Goal: Task Accomplishment & Management: Use online tool/utility

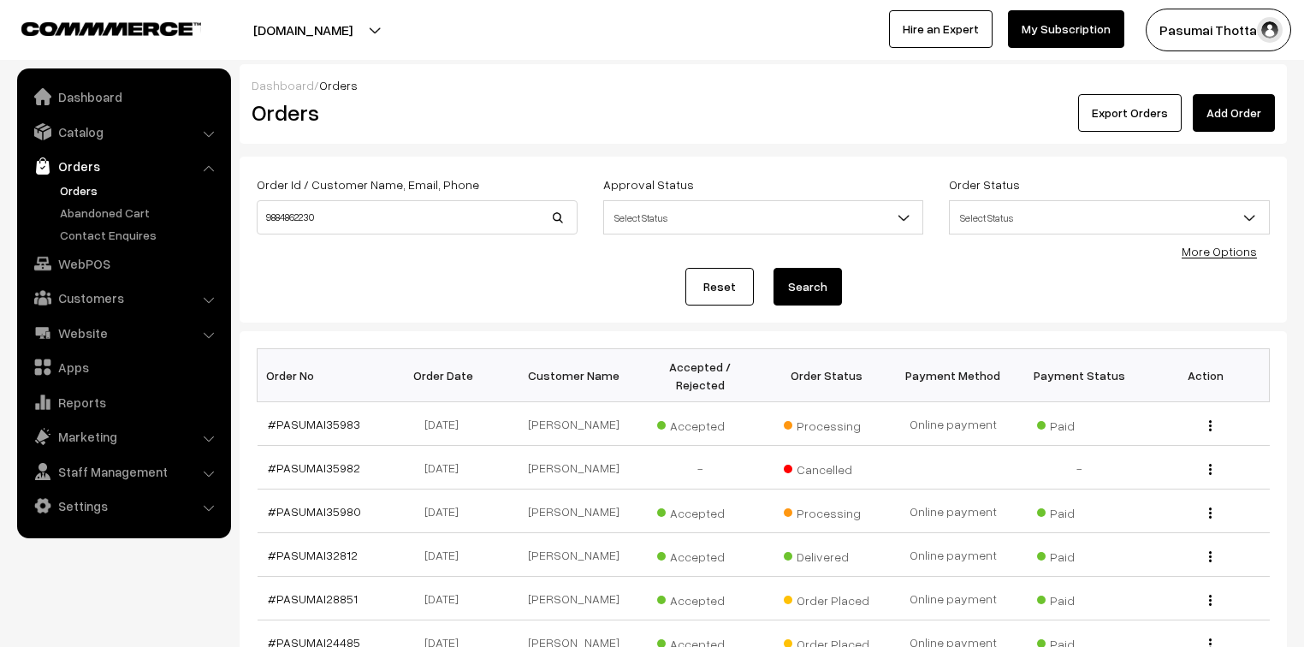
scroll to position [137, 0]
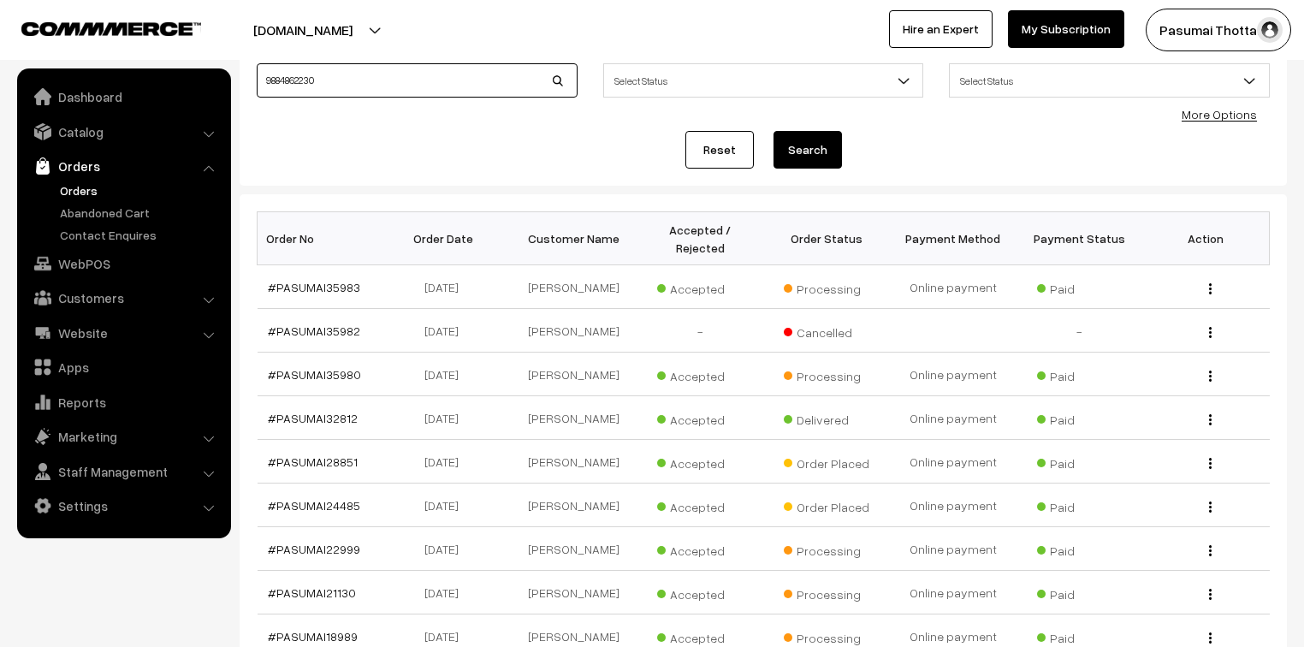
click at [368, 82] on input "9884862230" at bounding box center [417, 80] width 321 height 34
type input "9"
type input "9342095927"
click at [773, 131] on button "Search" at bounding box center [807, 150] width 68 height 38
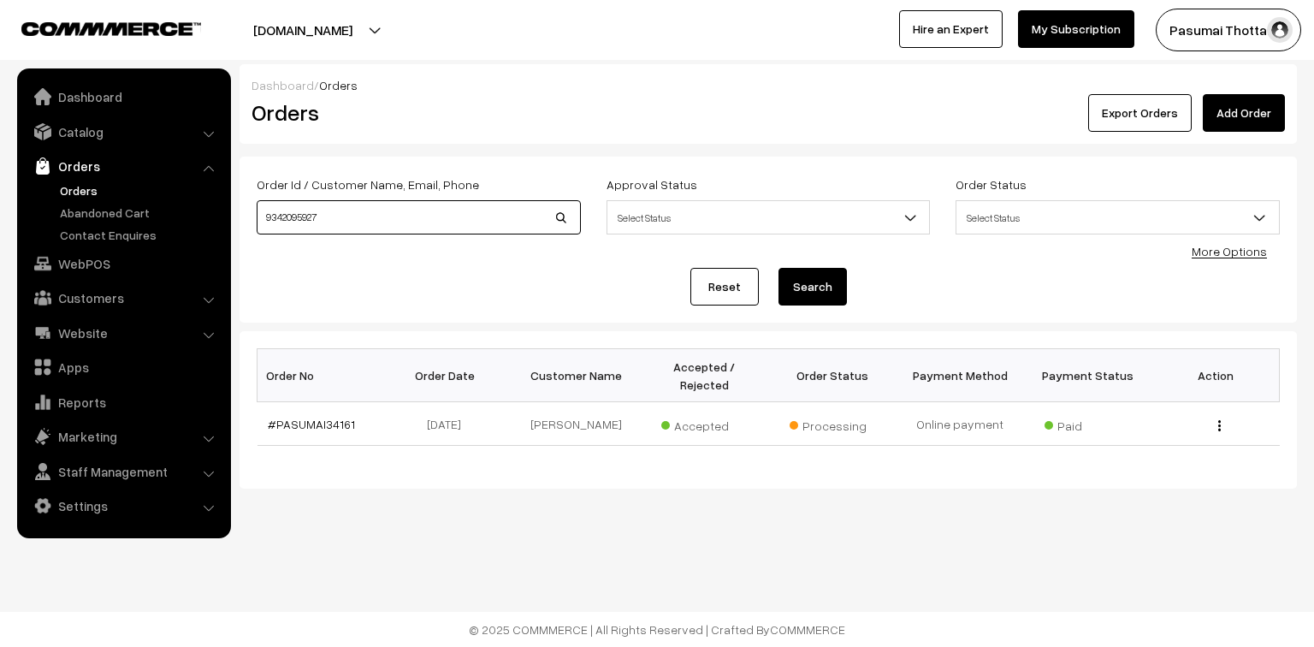
click at [340, 226] on input "9342095927" at bounding box center [419, 217] width 324 height 34
type input "9"
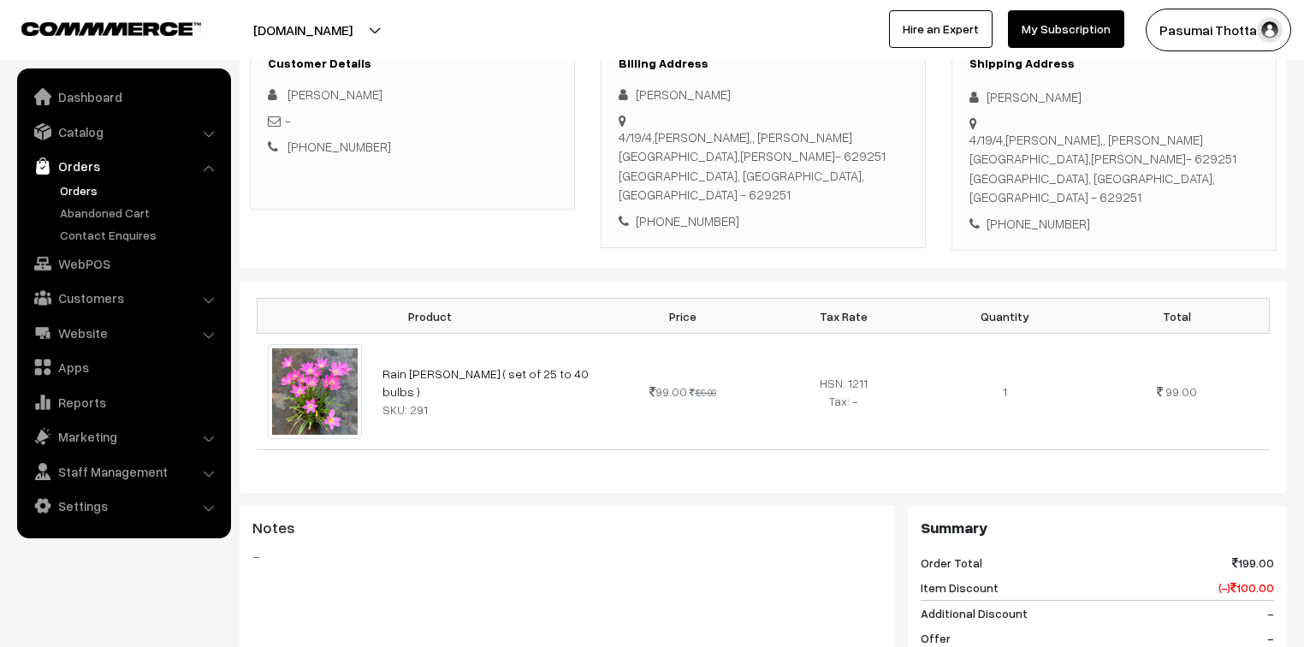
scroll to position [274, 0]
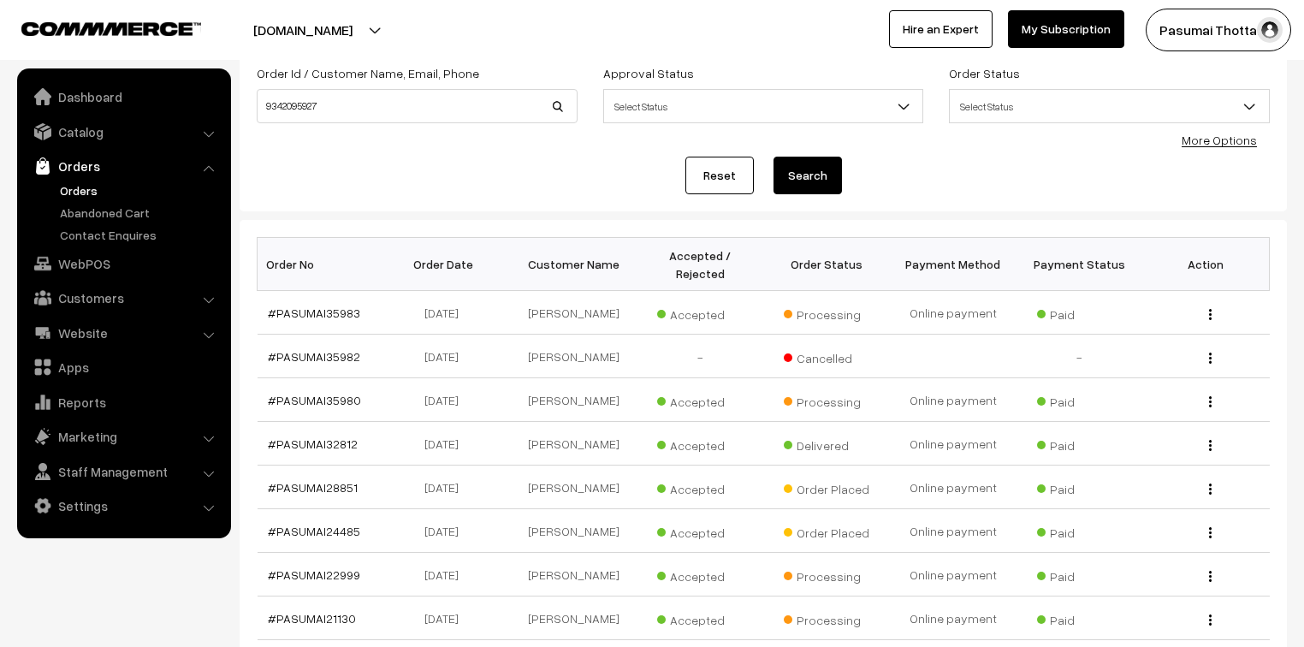
scroll to position [68, 0]
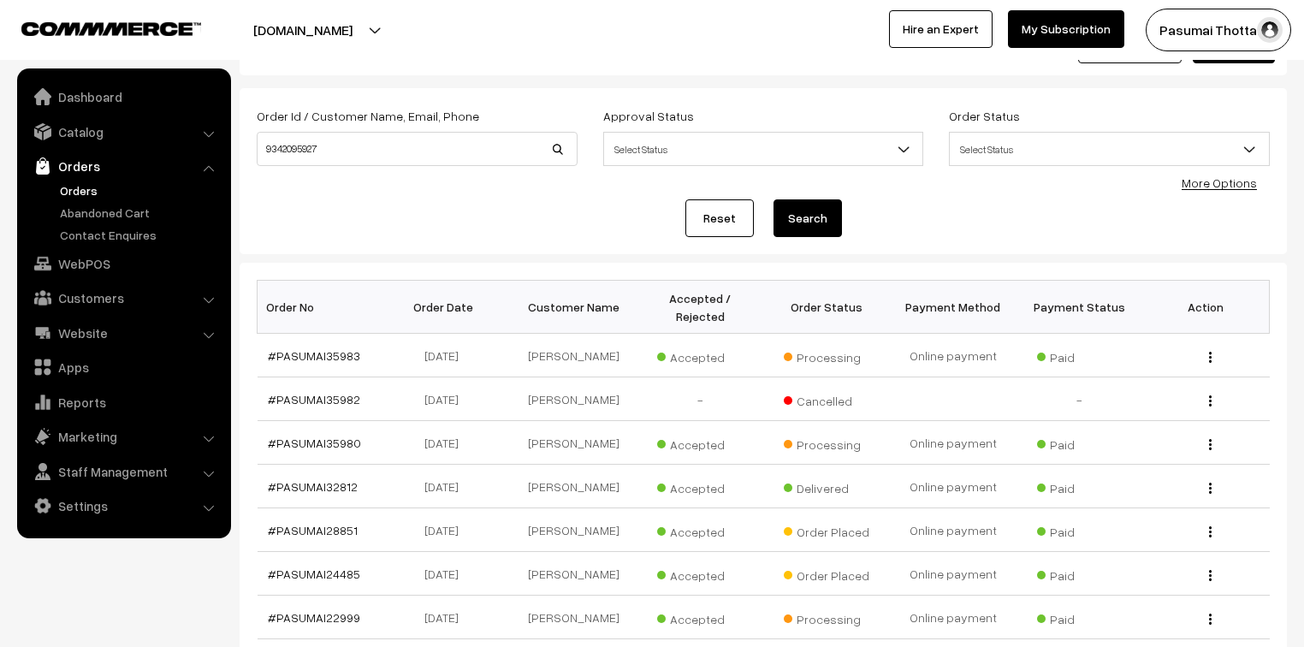
click at [1218, 188] on link "More Options" at bounding box center [1218, 182] width 75 height 15
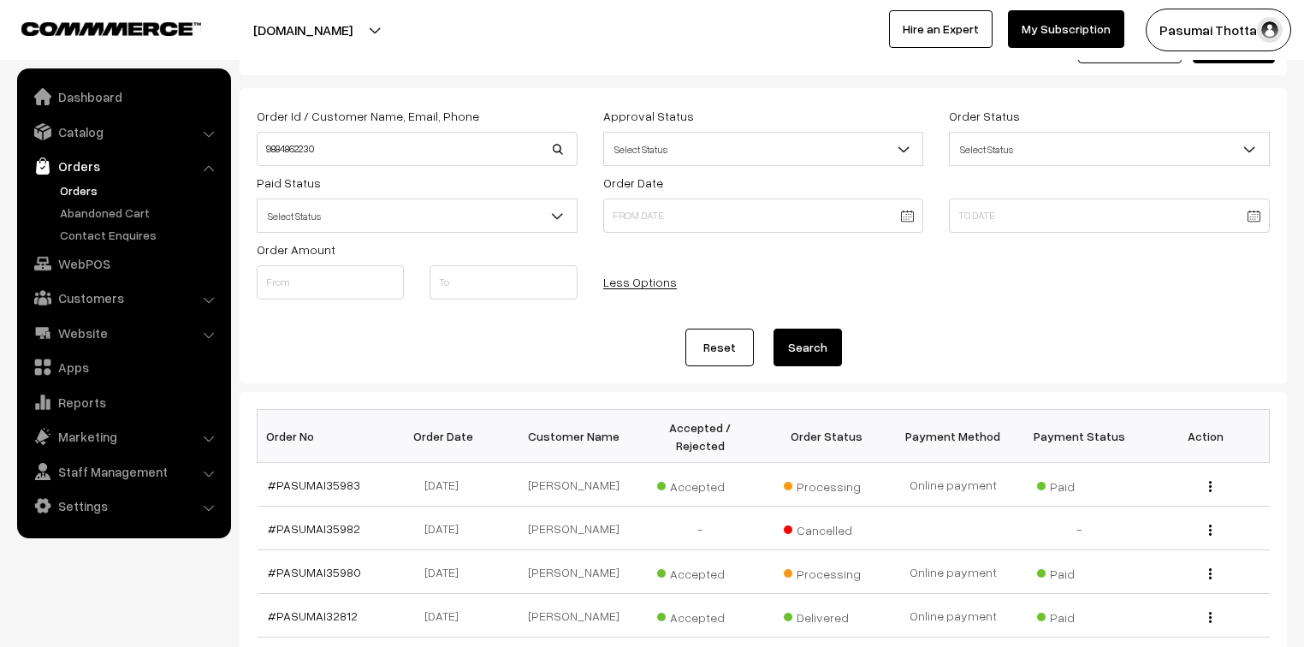
click at [339, 226] on span "Select Status" at bounding box center [416, 216] width 319 height 30
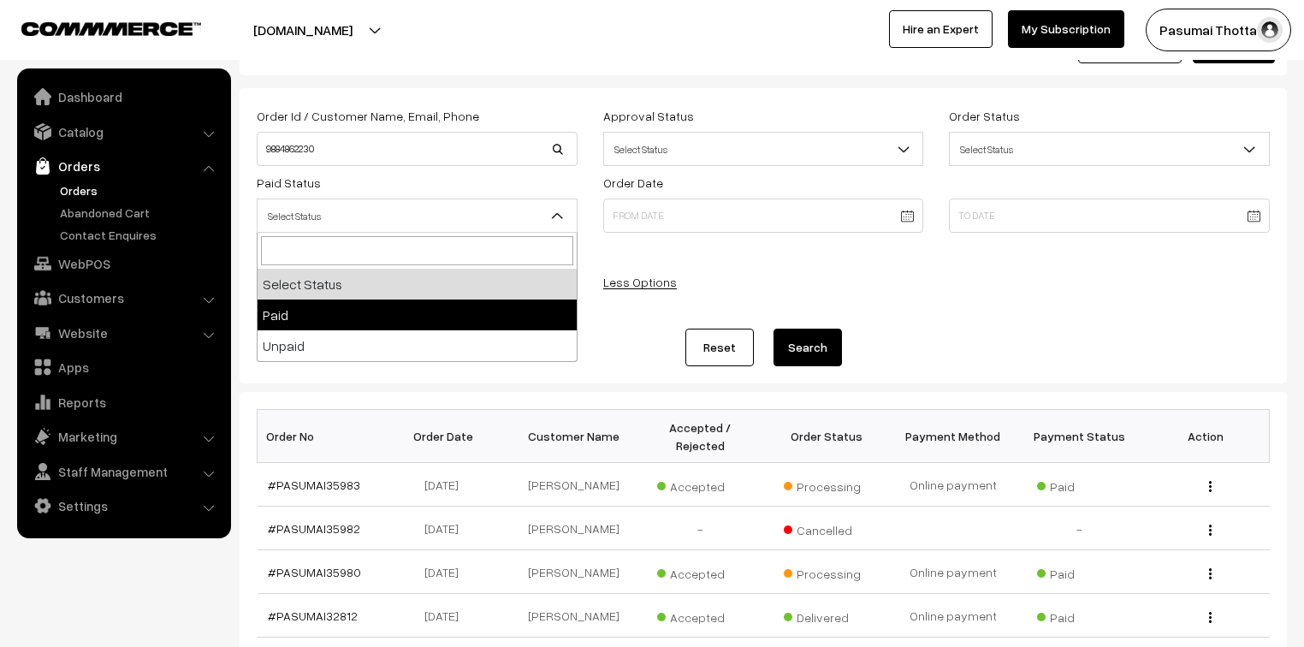
select select "1"
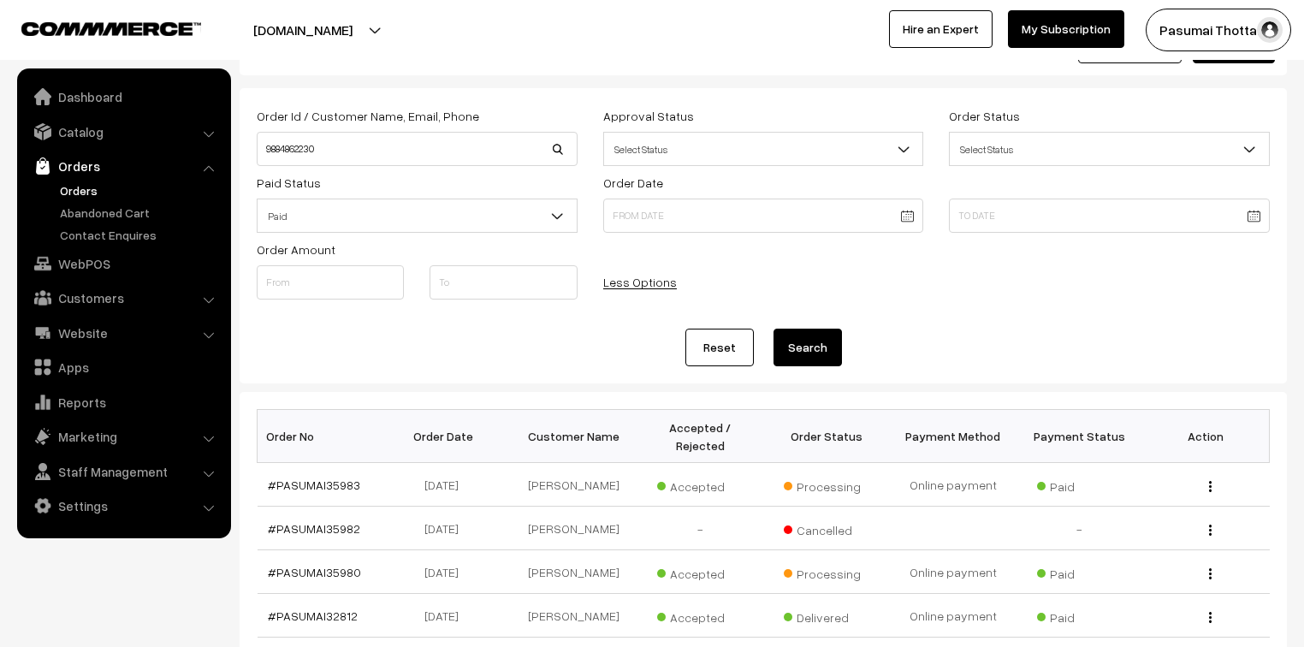
click at [798, 358] on button "Search" at bounding box center [807, 347] width 68 height 38
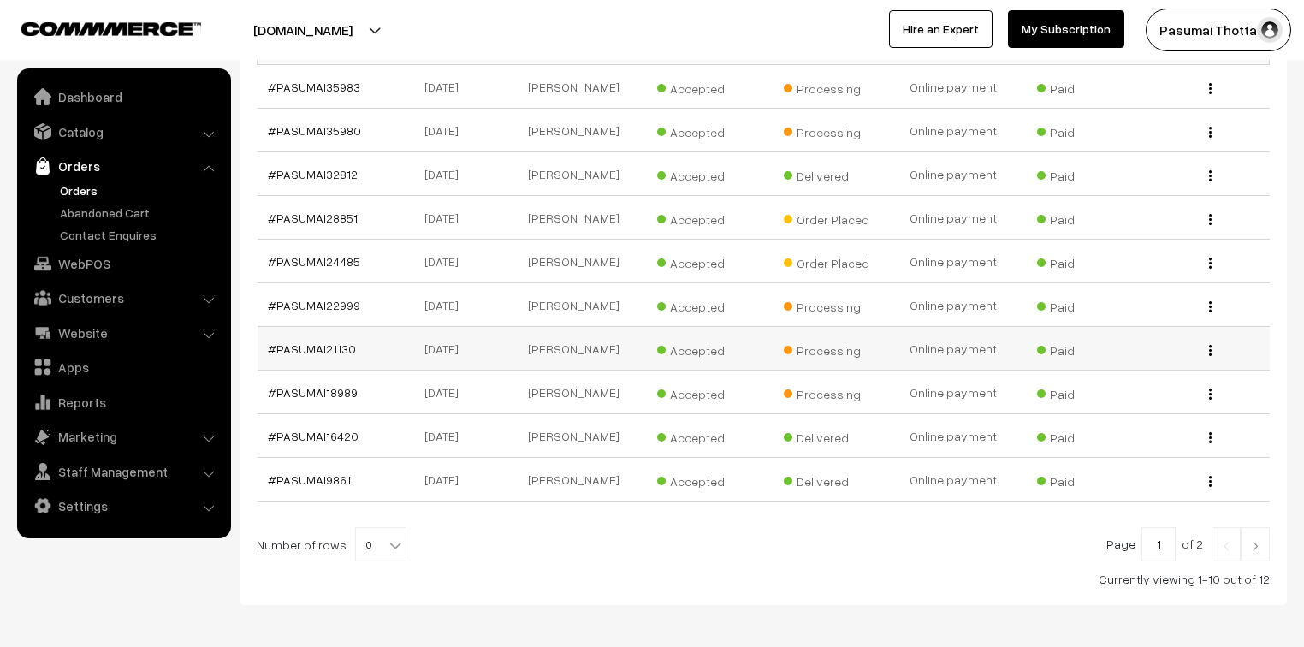
scroll to position [516, 0]
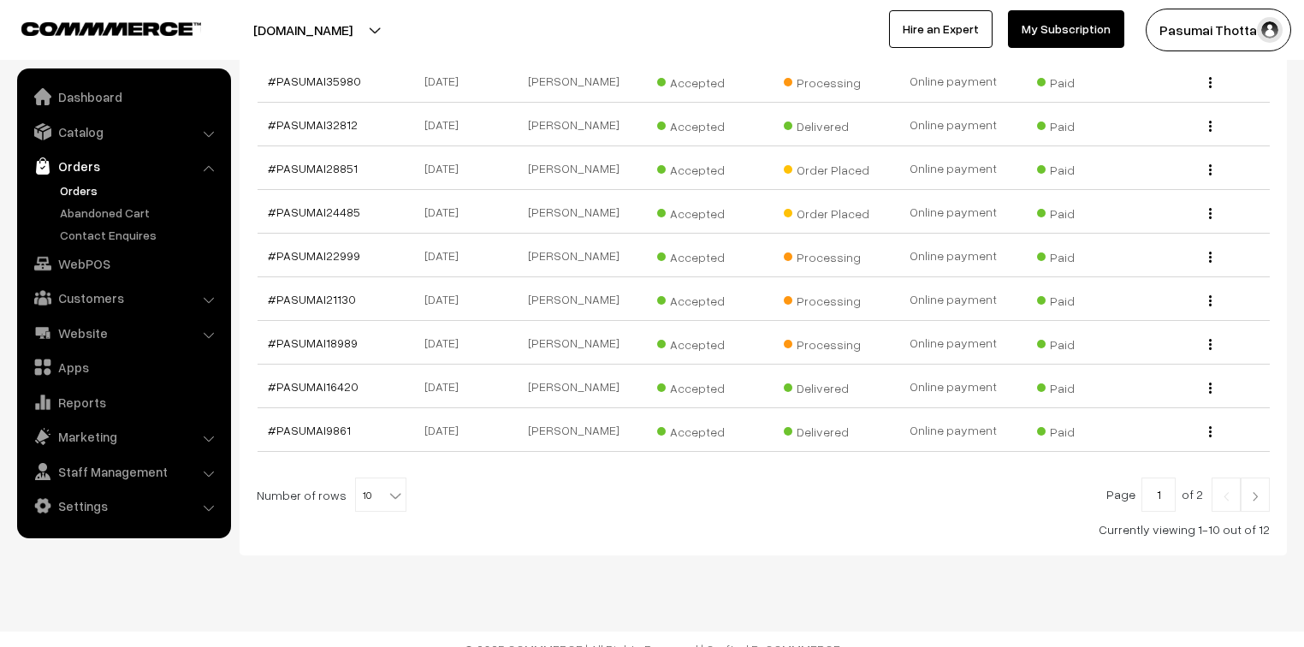
click at [387, 487] on b at bounding box center [395, 495] width 17 height 17
select select "100"
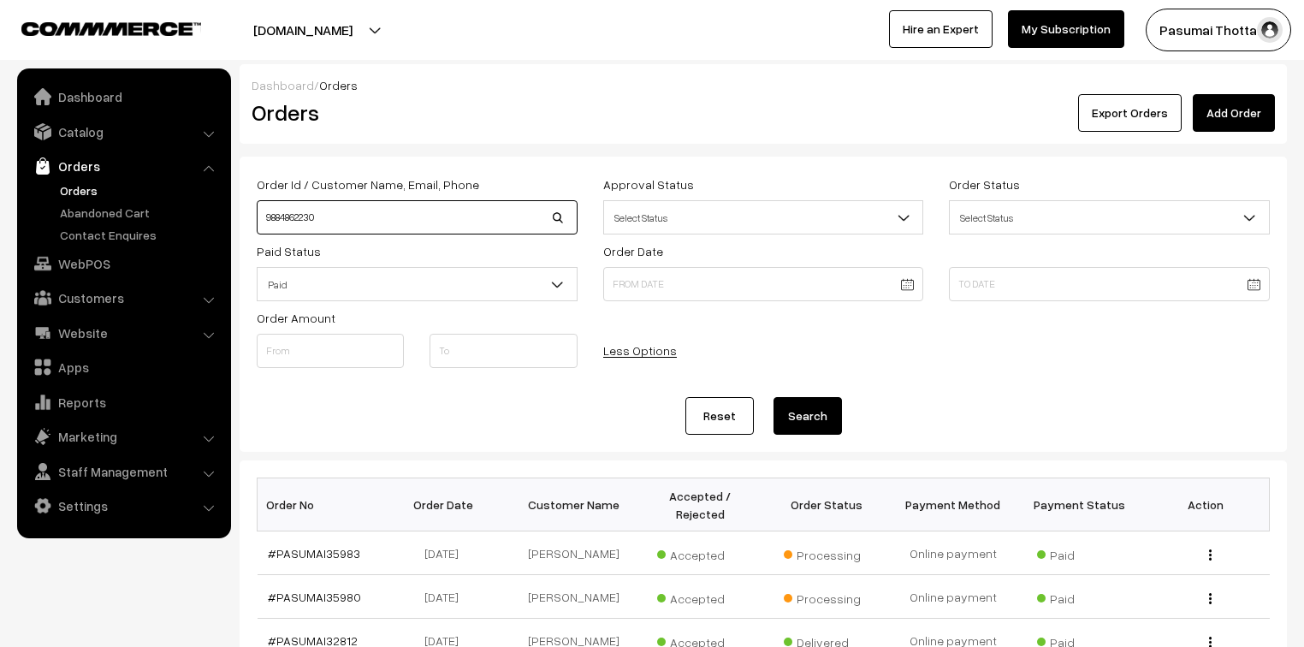
click at [342, 217] on input "9884862230" at bounding box center [417, 217] width 321 height 34
type input "9"
select select "100"
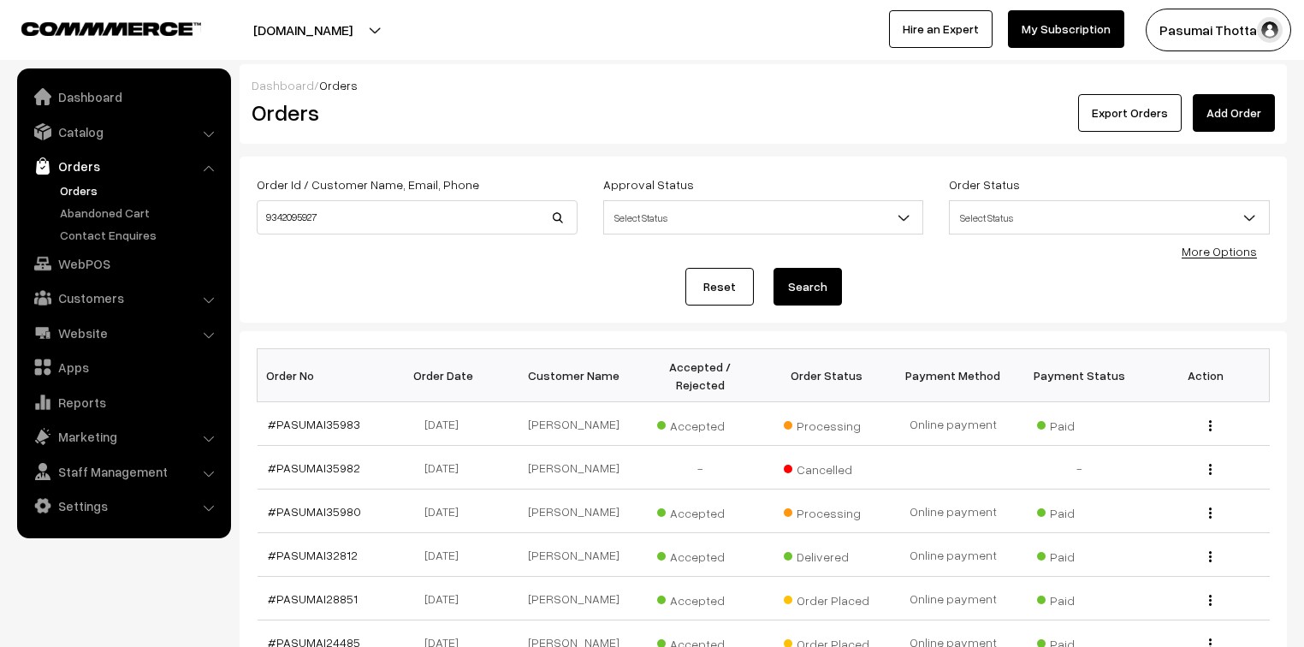
scroll to position [68, 0]
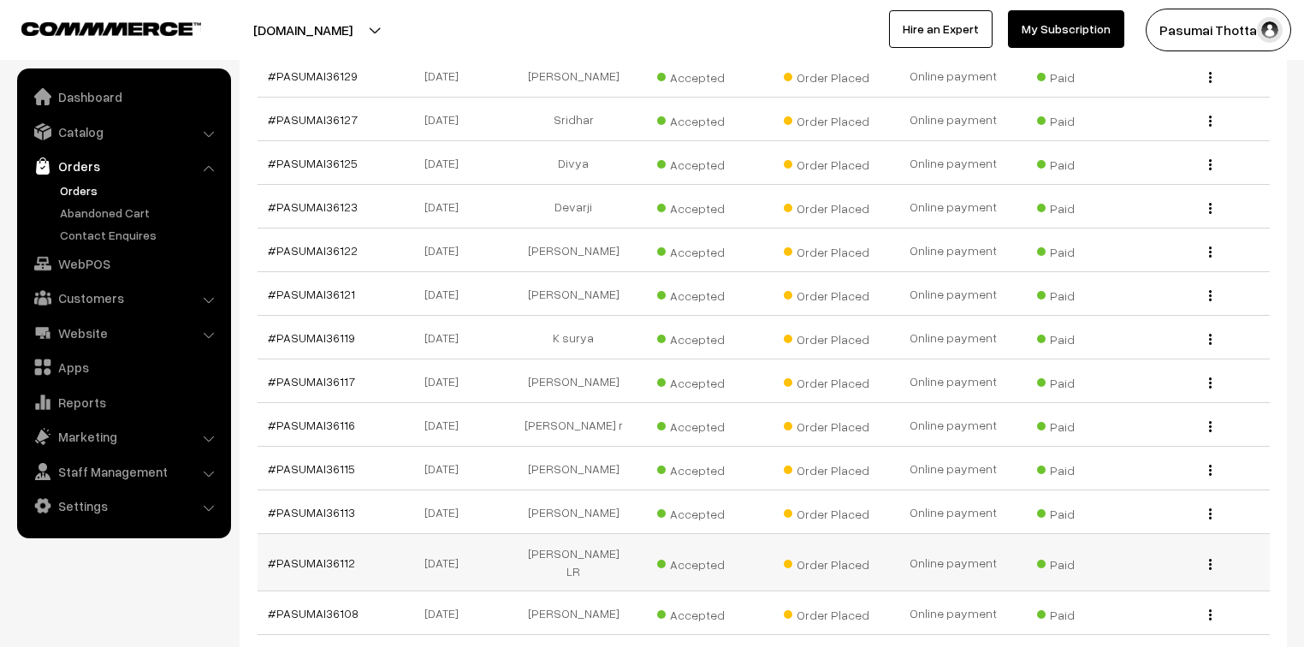
scroll to position [342, 0]
